Goal: Transaction & Acquisition: Purchase product/service

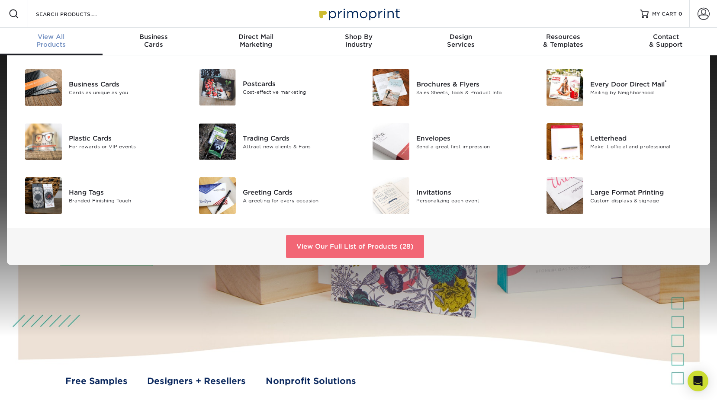
click at [352, 247] on link "View Our Full List of Products (28)" at bounding box center [355, 246] width 138 height 23
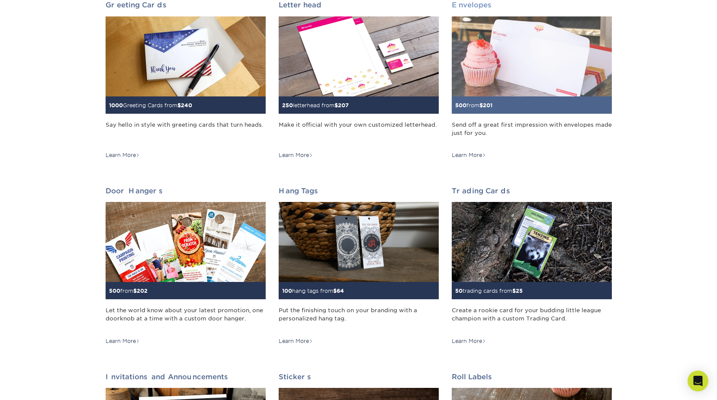
scroll to position [530, 0]
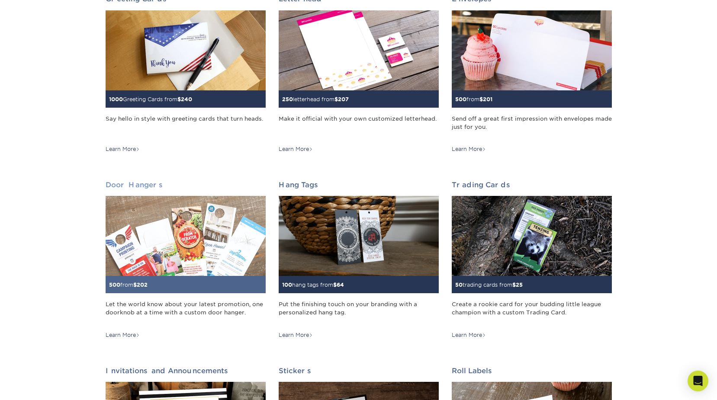
click at [175, 233] on img at bounding box center [186, 236] width 160 height 80
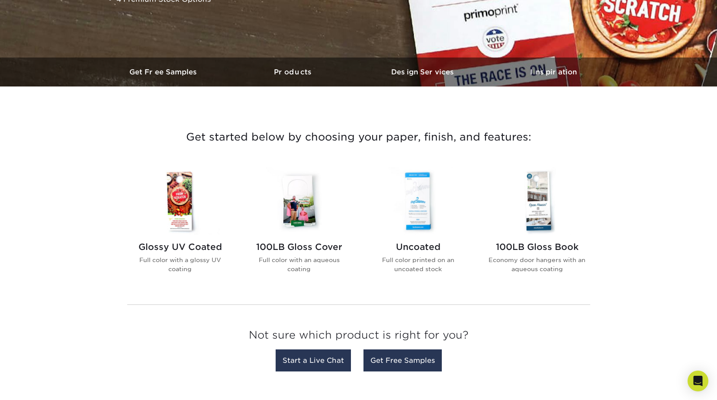
scroll to position [214, 0]
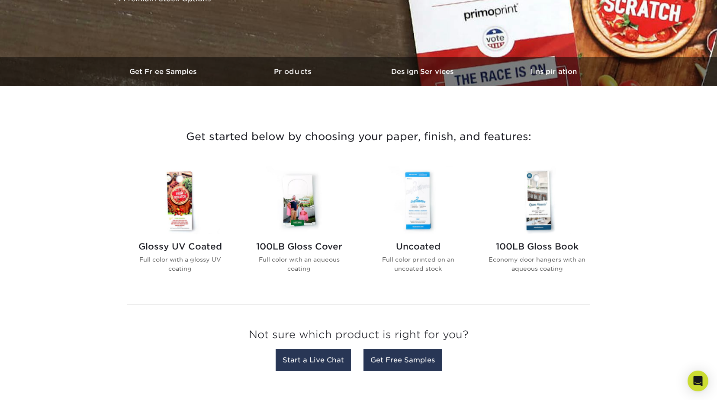
click at [301, 213] on img at bounding box center [299, 200] width 98 height 68
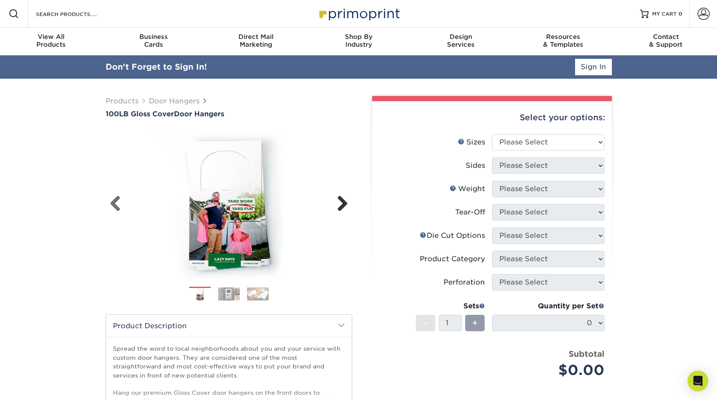
click at [343, 209] on link "Next" at bounding box center [338, 203] width 17 height 17
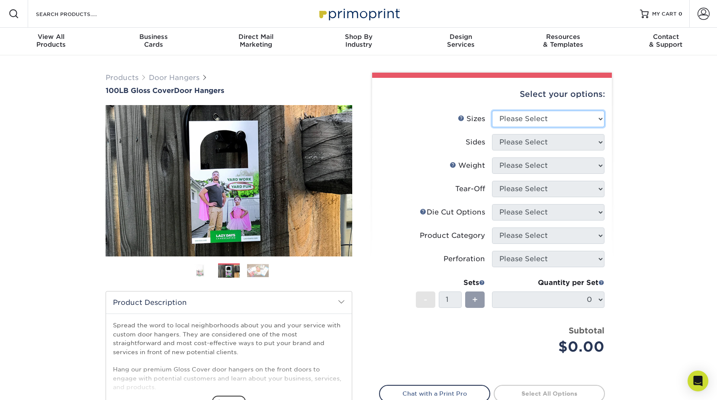
click at [530, 121] on select "Please Select 3.5" x 8.5" 3.5" x 11" 4" x 7" 4.25" x 11" 4.25" x 14"" at bounding box center [548, 119] width 112 height 16
select select "4.00x7.00"
click at [492, 111] on select "Please Select 3.5" x 8.5" 3.5" x 11" 4" x 7" 4.25" x 11" 4.25" x 14"" at bounding box center [548, 119] width 112 height 16
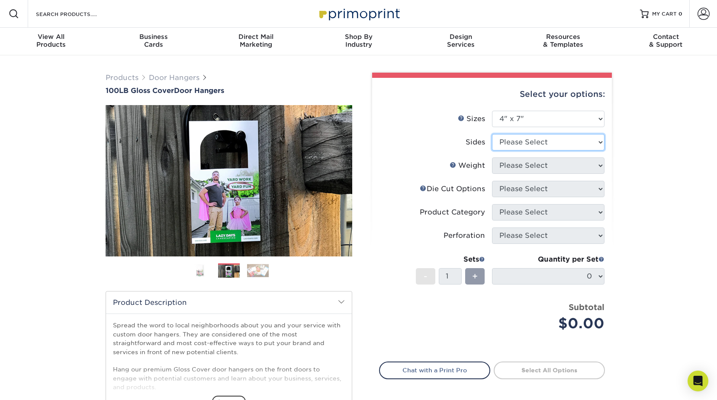
click at [509, 139] on select "Please Select Print Both Sides Print Front Only" at bounding box center [548, 142] width 112 height 16
select select "32d3c223-f82c-492b-b915-ba065a00862f"
click at [492, 134] on select "Please Select Print Both Sides Print Front Only" at bounding box center [548, 142] width 112 height 16
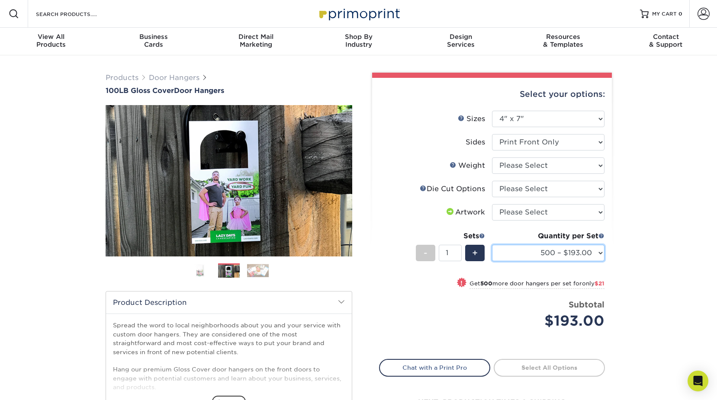
click at [582, 253] on select "500 – $193.00 1000 – $214.00 2500 – $318.00 5000 – $545.00 10000 – $1047.00 150…" at bounding box center [548, 253] width 112 height 16
click at [658, 194] on div "Products Door Hangers 100LB Gloss Cover Door Hangers Previous Next" at bounding box center [358, 286] width 717 height 462
